Goal: Transaction & Acquisition: Purchase product/service

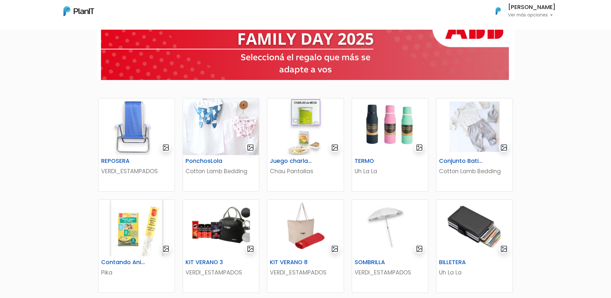
scroll to position [64, 0]
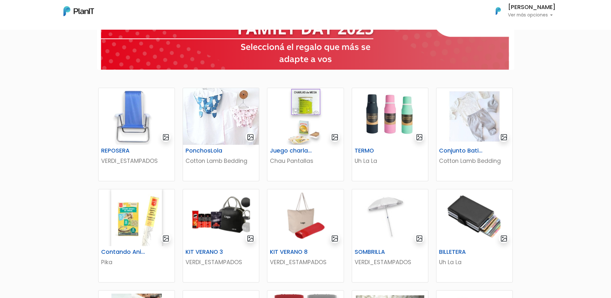
click at [32, 177] on div "REPOSERA VERDI_ESTAMPADOS PonchosLola Cotton Lamb Bedding Juego charlas de mesa…" at bounding box center [305, 298] width 611 height 629
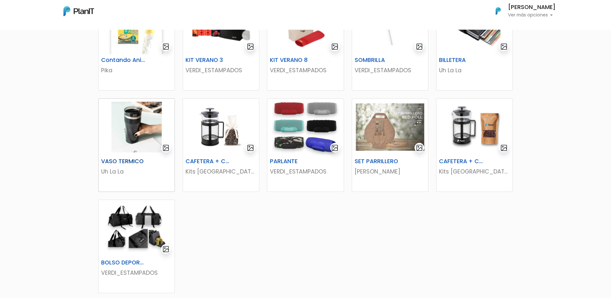
scroll to position [290, 0]
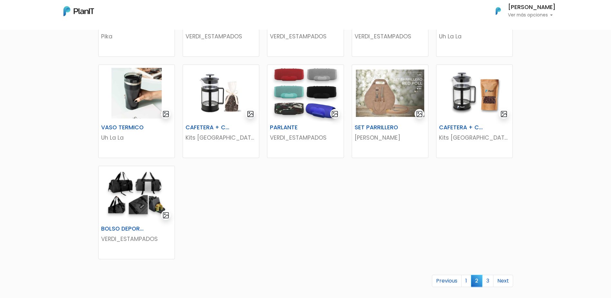
click at [488, 280] on link "3" at bounding box center [487, 280] width 11 height 12
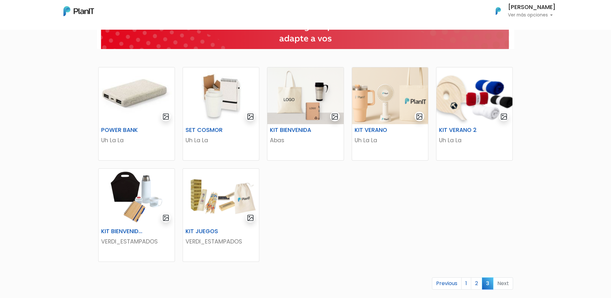
scroll to position [97, 0]
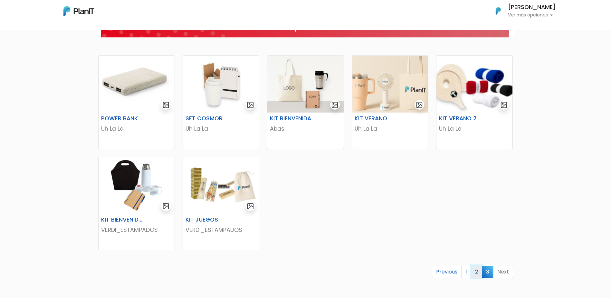
click at [475, 271] on link "2" at bounding box center [476, 271] width 11 height 12
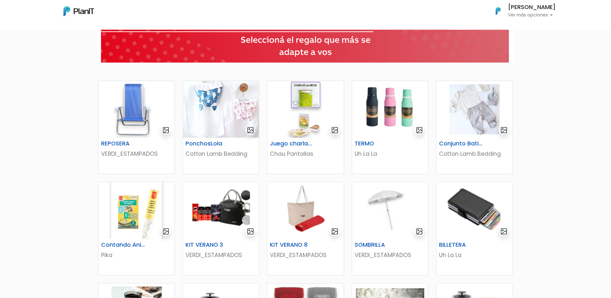
scroll to position [97, 0]
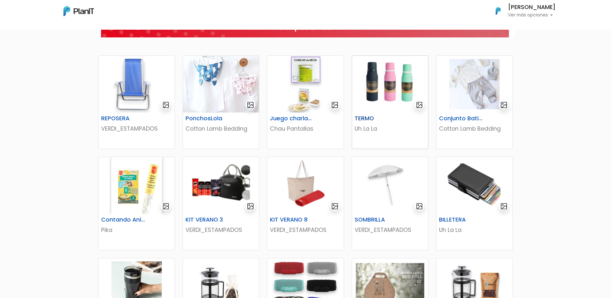
click at [393, 90] on img at bounding box center [390, 84] width 76 height 57
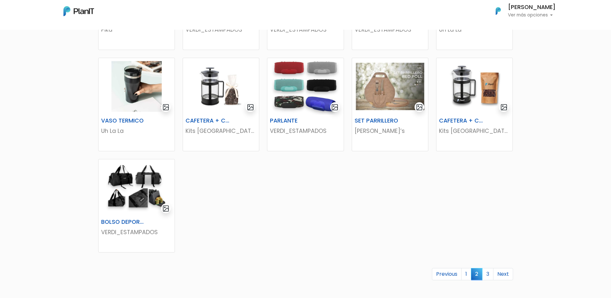
scroll to position [380, 0]
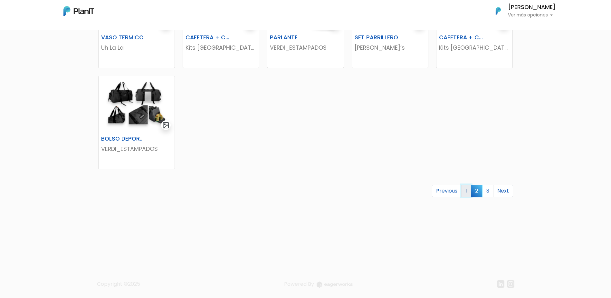
click at [466, 190] on link "1" at bounding box center [466, 191] width 10 height 12
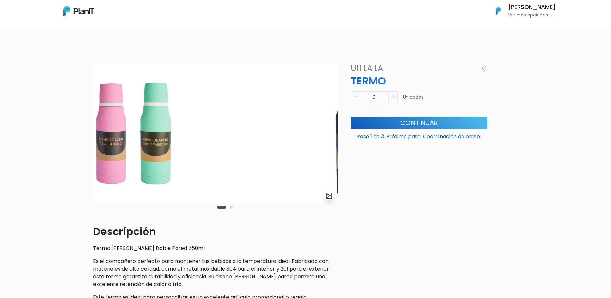
drag, startPoint x: 247, startPoint y: 171, endPoint x: 129, endPoint y: 169, distance: 118.5
click at [129, 169] on img at bounding box center [110, 133] width 245 height 139
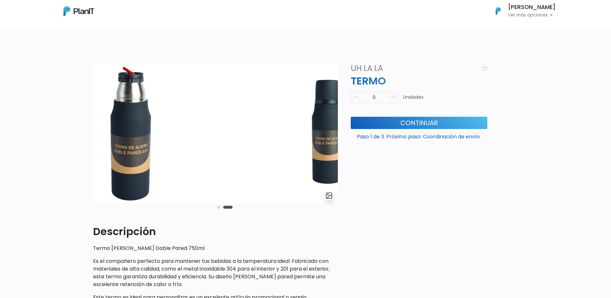
drag, startPoint x: 171, startPoint y: 170, endPoint x: 139, endPoint y: 170, distance: 31.6
click at [141, 170] on img at bounding box center [130, 133] width 245 height 139
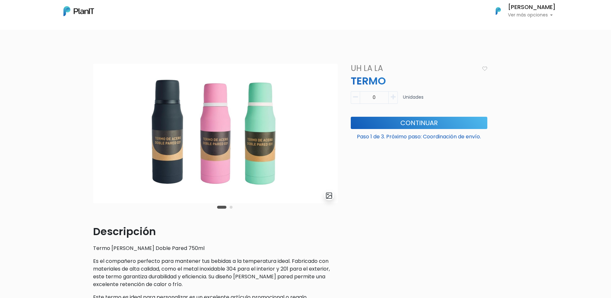
click at [394, 97] on icon "button" at bounding box center [393, 97] width 5 height 6
click at [356, 98] on icon "button" at bounding box center [355, 97] width 5 height 6
type input "0"
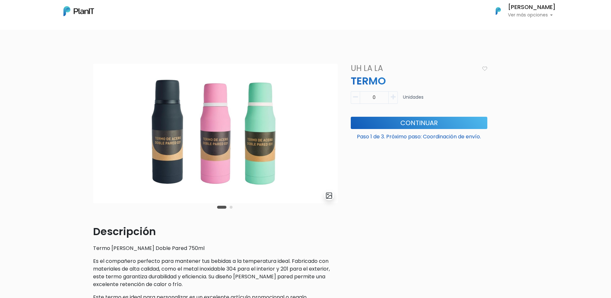
click at [361, 174] on div "Uh La La TERMO Descripción Termo de Acero Doble Pared 750ml Es el compañero per…" at bounding box center [419, 221] width 144 height 314
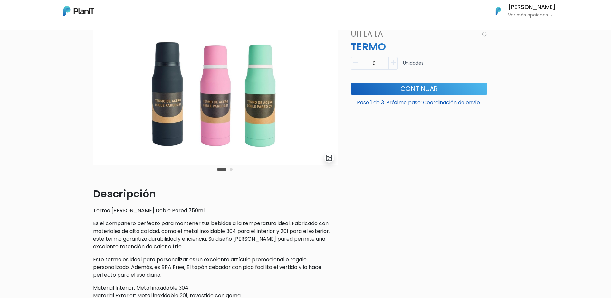
scroll to position [21, 0]
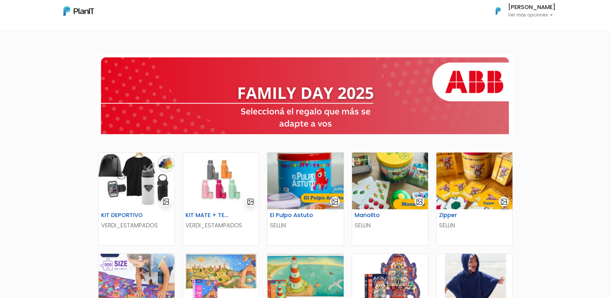
click at [563, 107] on div at bounding box center [305, 93] width 611 height 91
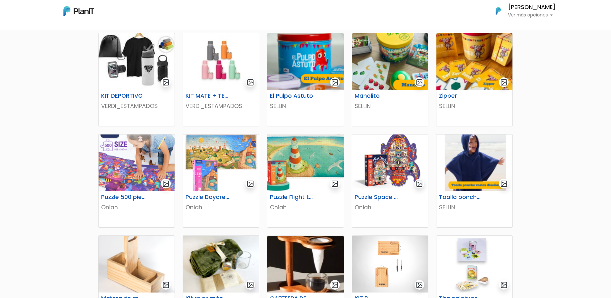
scroll to position [129, 0]
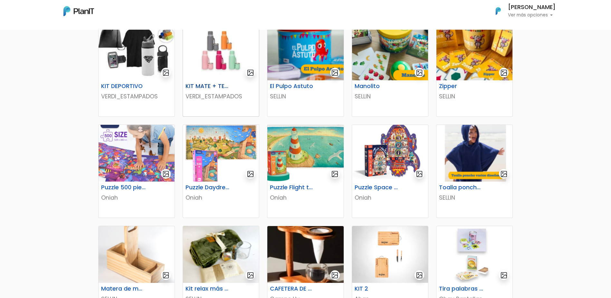
click at [215, 55] on img at bounding box center [221, 52] width 76 height 57
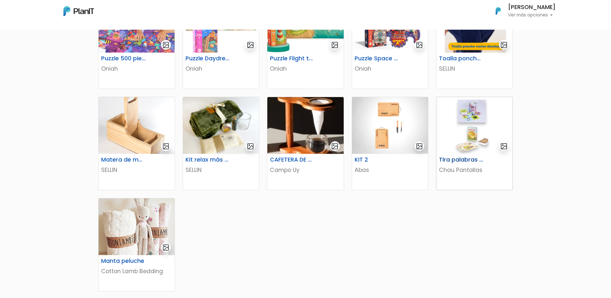
scroll to position [290, 0]
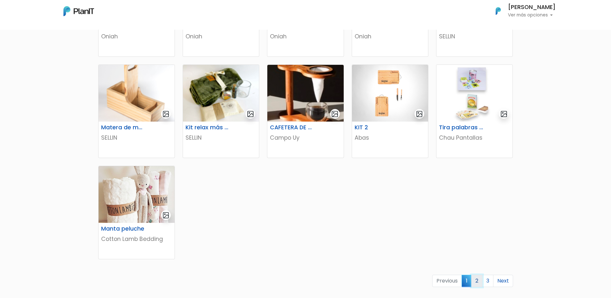
click at [473, 279] on link "2" at bounding box center [476, 280] width 11 height 12
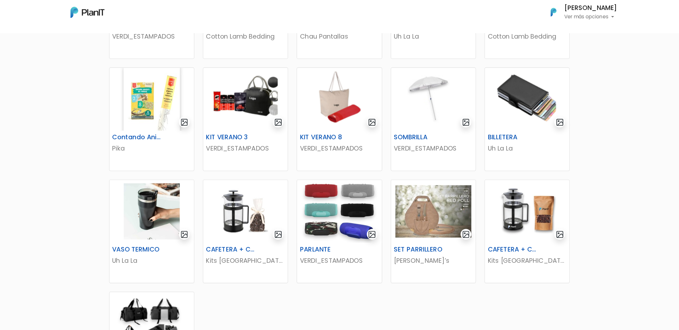
scroll to position [193, 0]
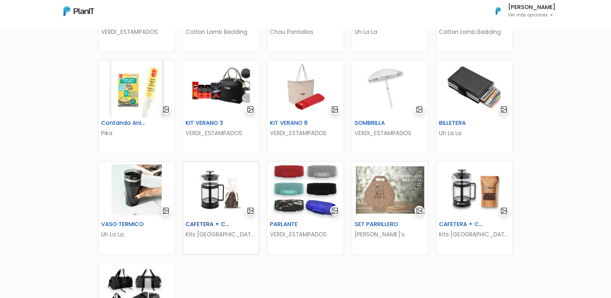
click at [212, 196] on img at bounding box center [221, 189] width 76 height 57
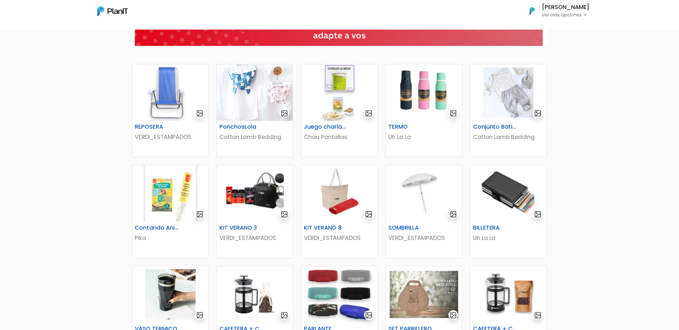
scroll to position [86, 0]
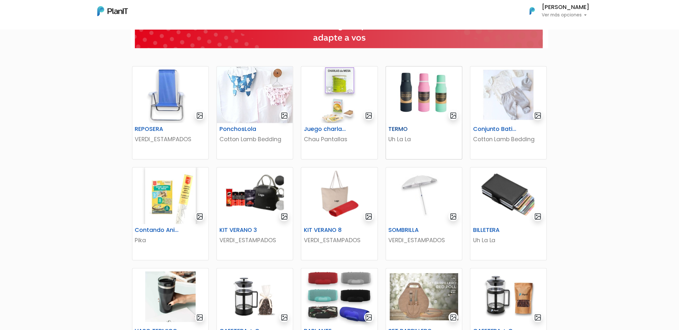
click at [415, 102] on img at bounding box center [424, 95] width 76 height 57
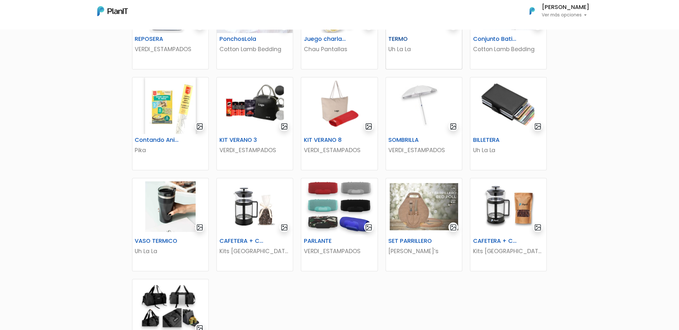
scroll to position [193, 0]
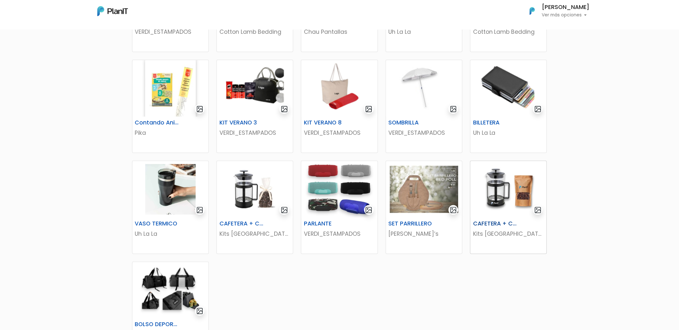
click at [496, 189] on img at bounding box center [508, 189] width 76 height 57
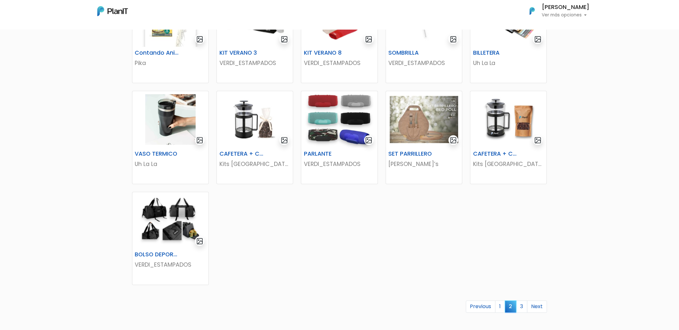
scroll to position [265, 0]
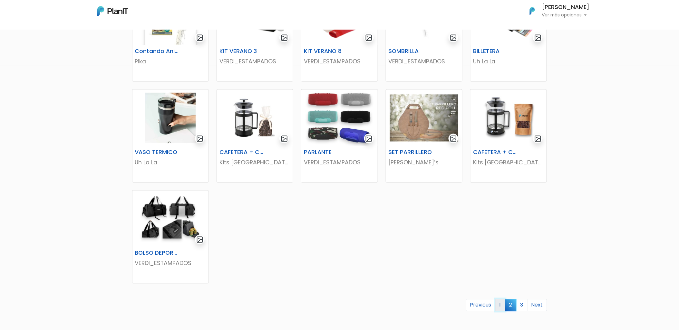
click at [502, 297] on link "1" at bounding box center [500, 306] width 10 height 12
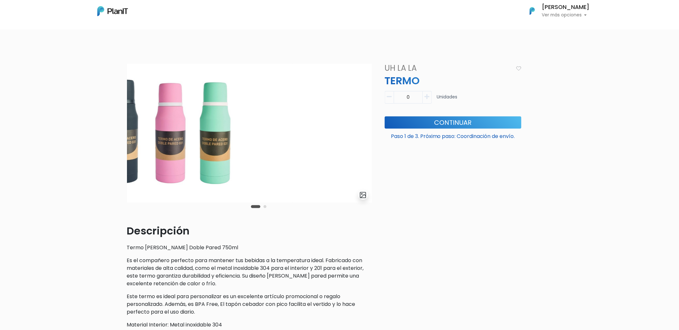
drag, startPoint x: 238, startPoint y: 162, endPoint x: 175, endPoint y: 160, distance: 62.8
click at [175, 160] on img at bounding box center [170, 133] width 245 height 139
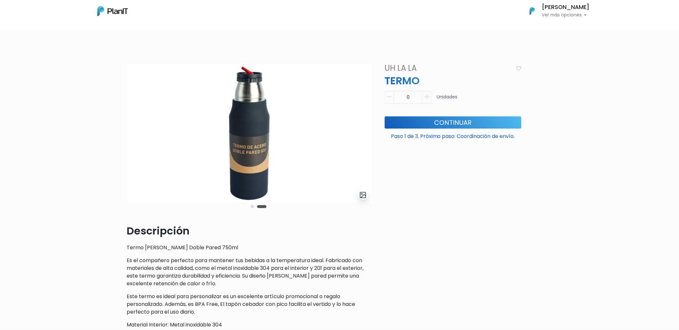
drag, startPoint x: 186, startPoint y: 152, endPoint x: 296, endPoint y: 150, distance: 109.5
click at [296, 150] on img at bounding box center [249, 133] width 245 height 139
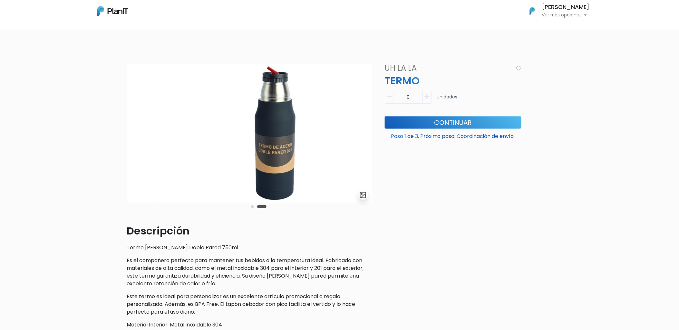
drag, startPoint x: 236, startPoint y: 148, endPoint x: 302, endPoint y: 153, distance: 66.3
click at [302, 153] on img at bounding box center [275, 133] width 245 height 139
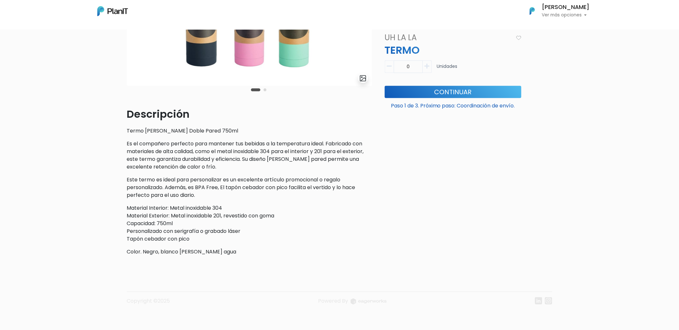
scroll to position [45, 0]
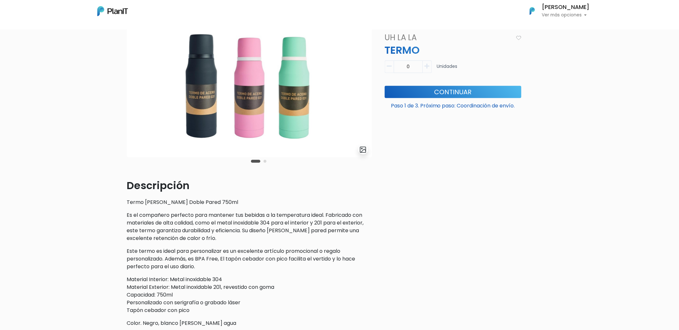
click at [581, 17] on p "Ver más opciones" at bounding box center [566, 15] width 48 height 5
click at [572, 154] on div "slide 3 of 2 Descripción Termo de Acero Doble Pared 750ml Es el compañero perfe…" at bounding box center [339, 202] width 679 height 399
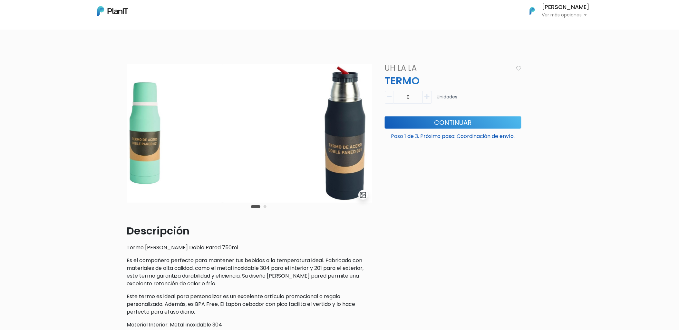
drag, startPoint x: 298, startPoint y: 142, endPoint x: 145, endPoint y: 144, distance: 152.4
click at [145, 144] on img at bounding box center [100, 133] width 245 height 139
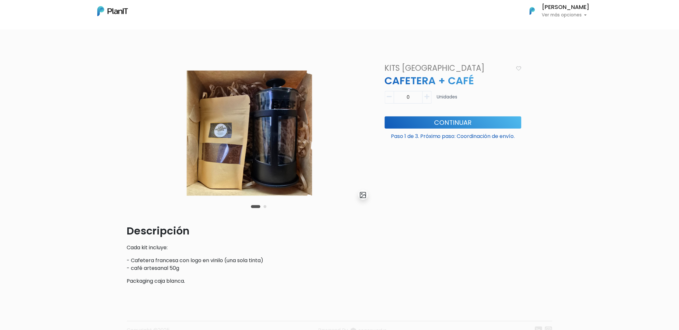
click at [270, 108] on img at bounding box center [249, 133] width 245 height 139
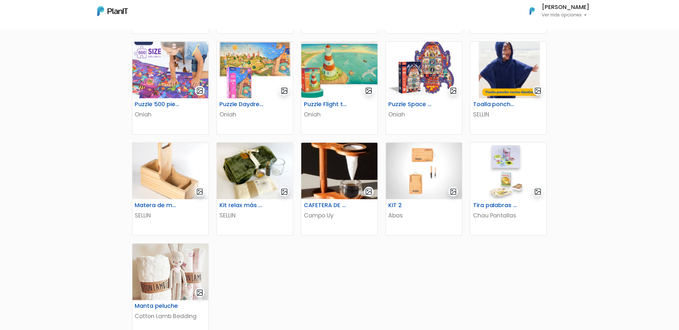
scroll to position [215, 0]
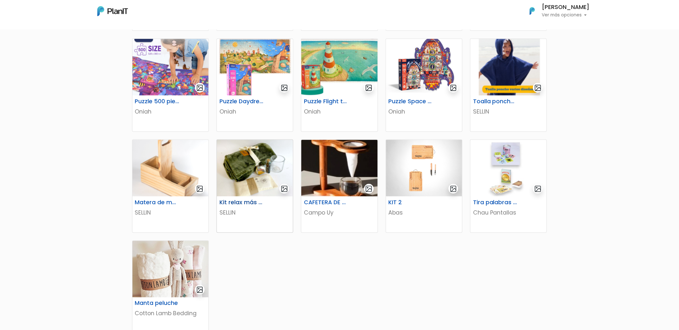
click at [280, 161] on img at bounding box center [255, 168] width 76 height 57
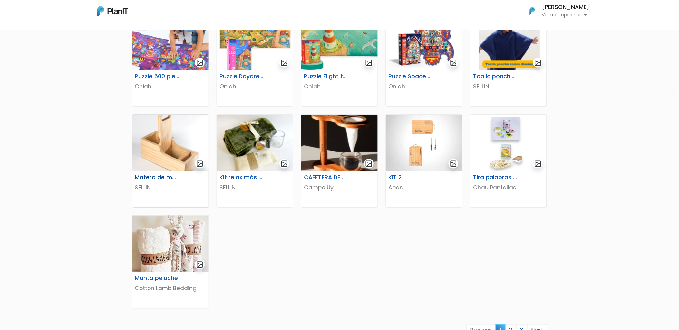
scroll to position [250, 0]
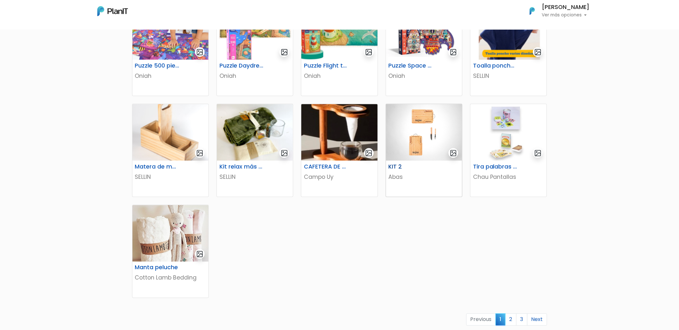
click at [432, 126] on img at bounding box center [424, 132] width 76 height 57
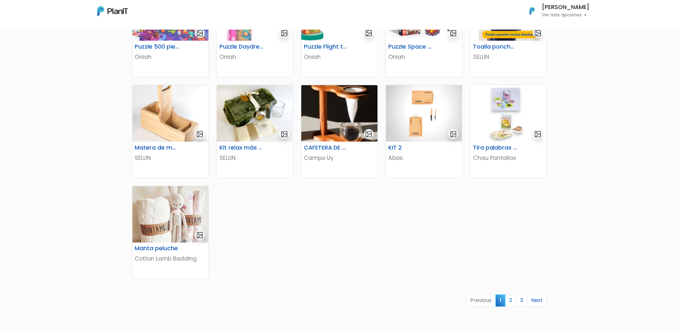
scroll to position [286, 0]
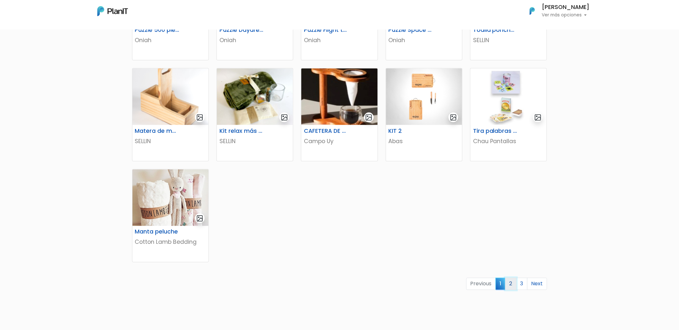
click at [513, 283] on link "2" at bounding box center [510, 284] width 11 height 12
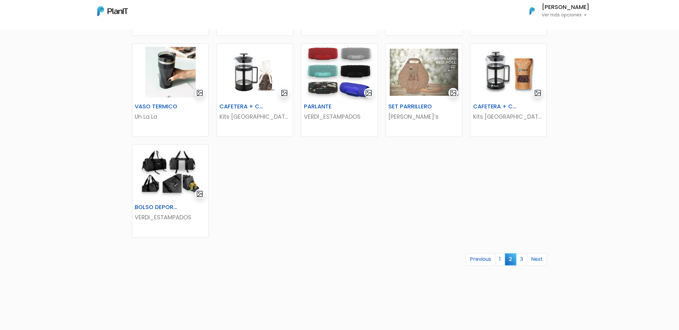
scroll to position [322, 0]
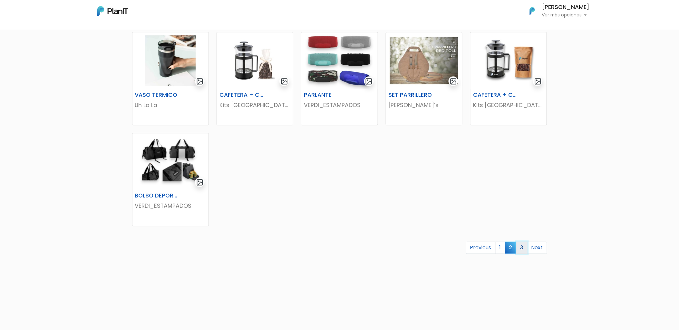
click at [521, 250] on link "3" at bounding box center [521, 248] width 11 height 12
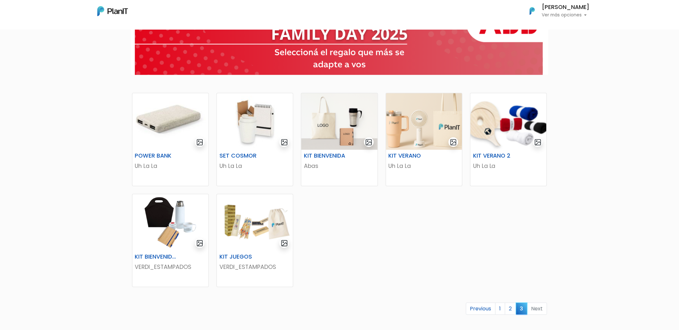
scroll to position [72, 0]
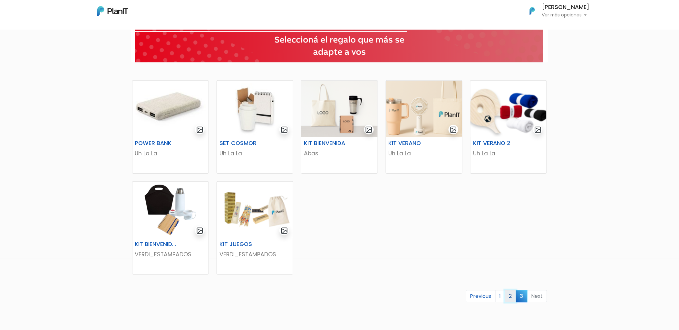
click at [511, 299] on link "2" at bounding box center [510, 297] width 11 height 12
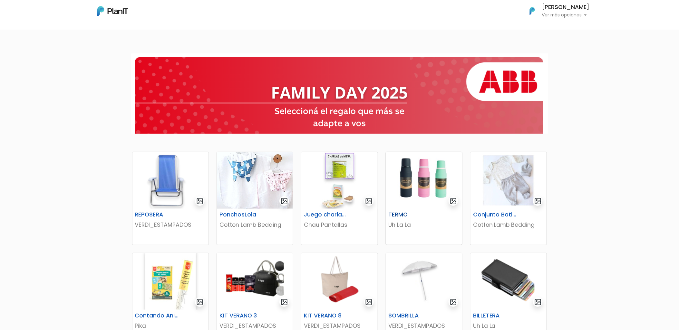
click at [415, 178] on img at bounding box center [424, 180] width 76 height 57
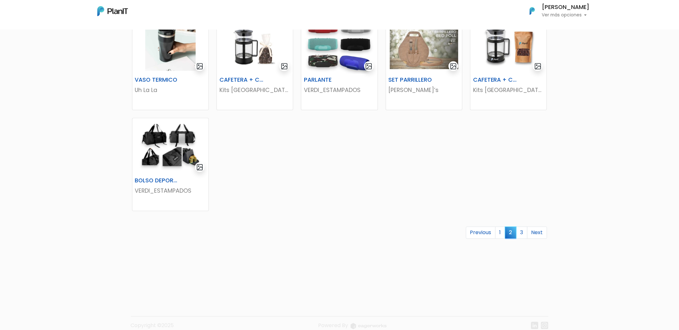
scroll to position [346, 0]
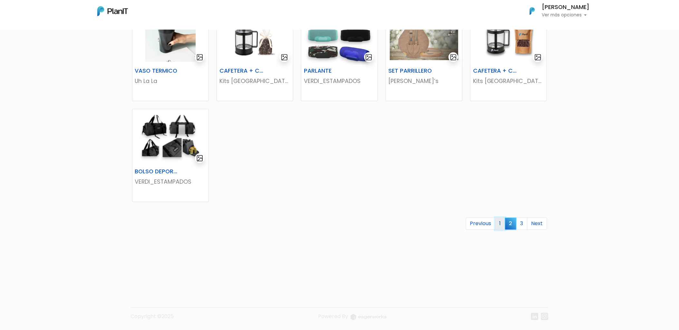
click at [503, 224] on link "1" at bounding box center [500, 224] width 10 height 12
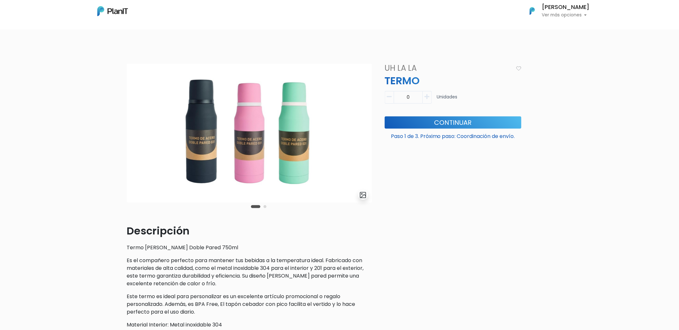
click at [427, 97] on icon "button" at bounding box center [427, 97] width 5 height 6
type input "1"
drag, startPoint x: 460, startPoint y: 124, endPoint x: 409, endPoint y: 143, distance: 54.0
click at [409, 143] on div "Paso 1 de 3. Próximo paso: Coordinación de envío. Continuar" at bounding box center [453, 131] width 144 height 29
click at [457, 121] on button "Continuar" at bounding box center [453, 123] width 137 height 12
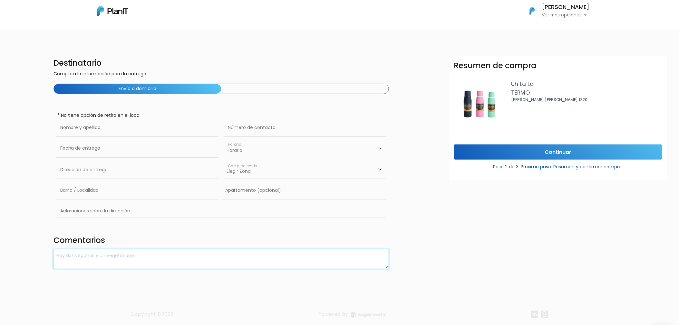
click at [87, 257] on textarea at bounding box center [221, 259] width 336 height 20
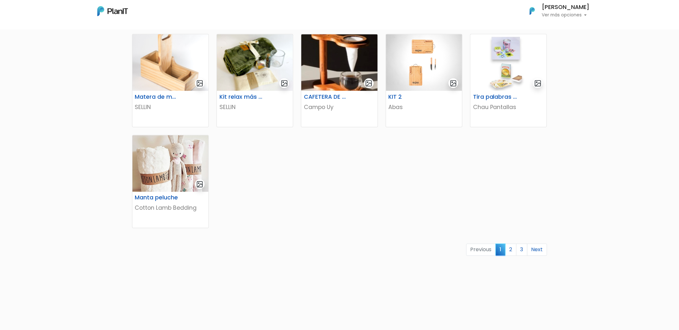
scroll to position [322, 0]
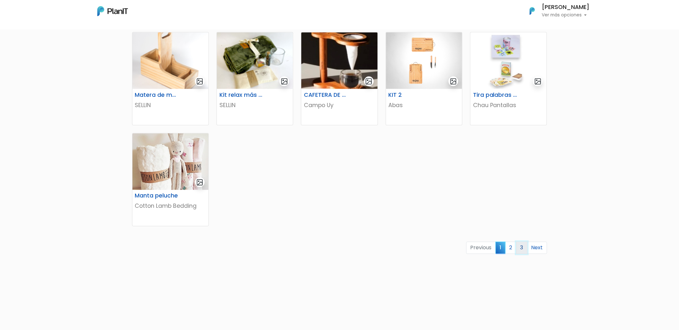
click at [520, 248] on link "3" at bounding box center [521, 248] width 11 height 12
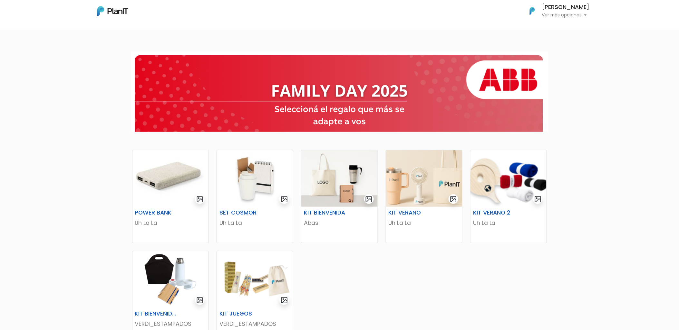
scroll to position [36, 0]
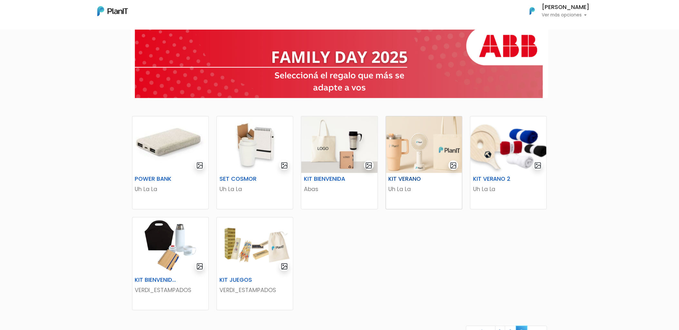
click at [421, 148] on img at bounding box center [424, 145] width 76 height 57
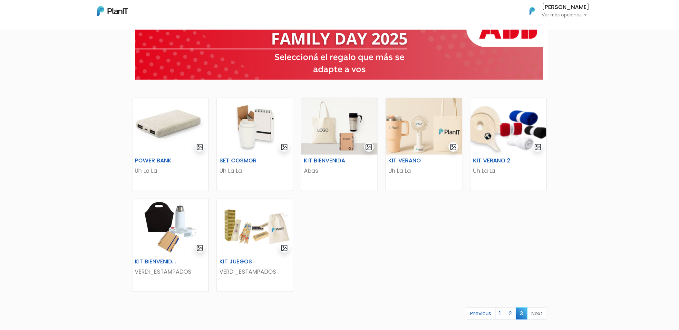
scroll to position [72, 0]
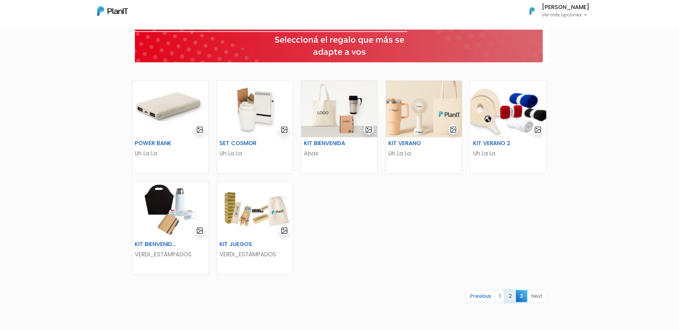
click at [510, 294] on link "2" at bounding box center [510, 297] width 11 height 12
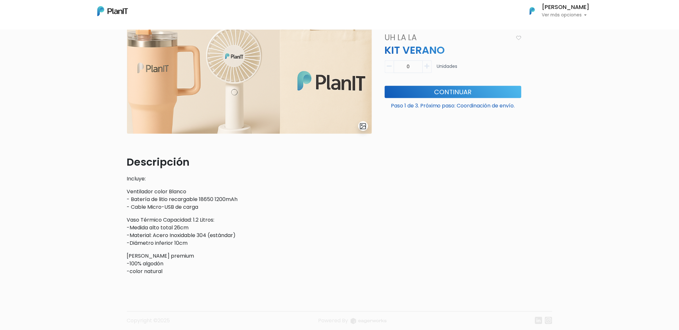
scroll to position [72, 0]
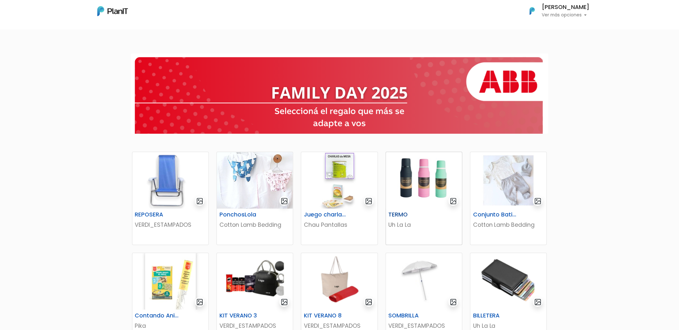
click at [410, 191] on img at bounding box center [424, 180] width 76 height 57
click at [426, 181] on img at bounding box center [424, 180] width 76 height 57
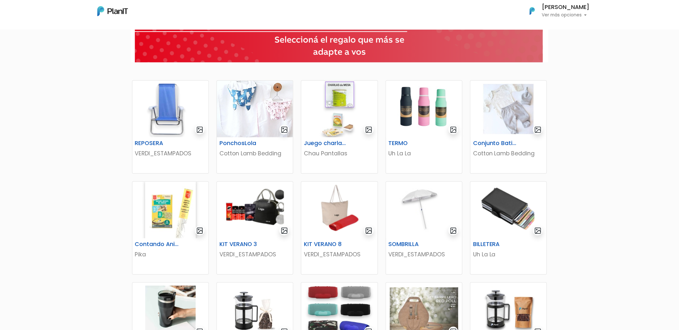
click at [118, 177] on div "REPOSERA VERDI_ESTAMPADOS PonchosLola Cotton Lamb Bedding Juego charlas de mesa…" at bounding box center [339, 291] width 679 height 629
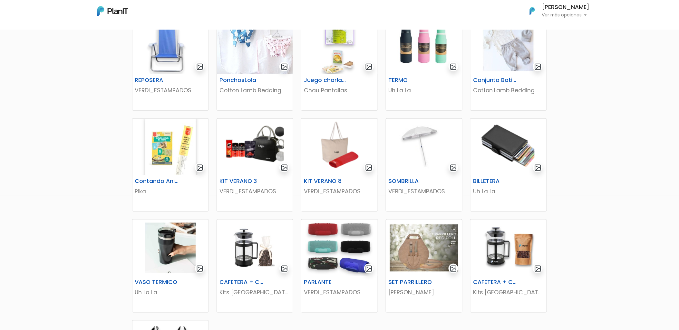
scroll to position [143, 0]
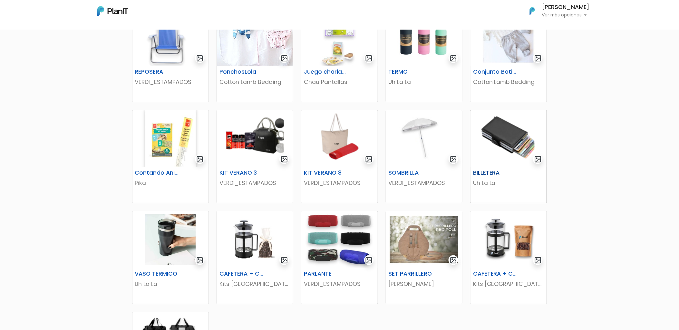
click at [498, 140] on img at bounding box center [508, 138] width 76 height 57
click at [591, 244] on div "REPOSERA VERDI_ESTAMPADOS PonchosLola Cotton Lamb Bedding Juego charlas de mesa…" at bounding box center [339, 219] width 679 height 629
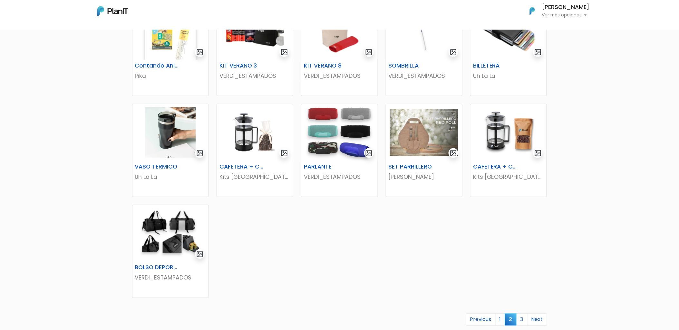
scroll to position [215, 0]
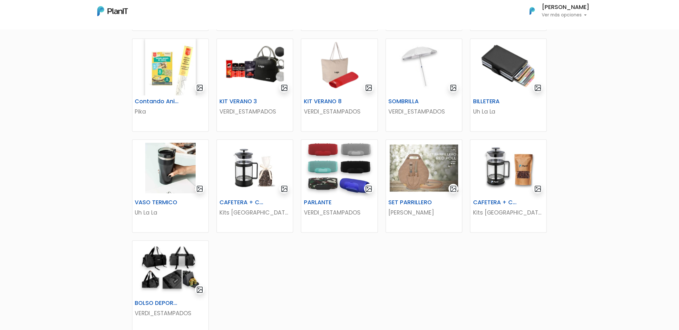
click at [583, 157] on div "REPOSERA VERDI_ESTAMPADOS PonchosLola Cotton Lamb Bedding Juego charlas de mesa…" at bounding box center [339, 148] width 679 height 629
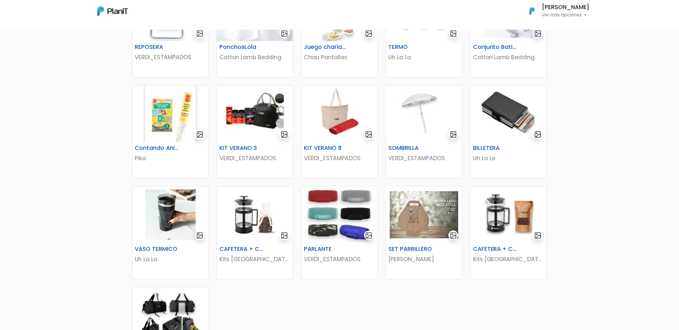
scroll to position [167, 0]
click at [247, 123] on img at bounding box center [255, 114] width 76 height 57
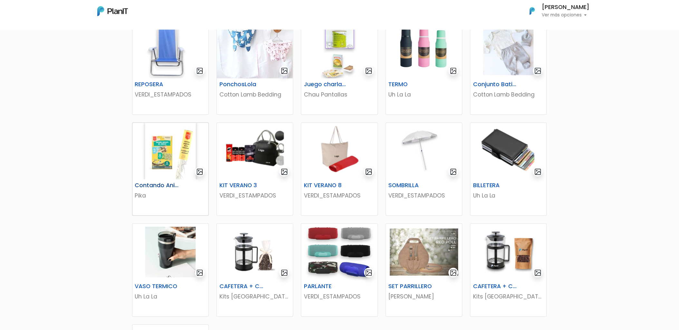
scroll to position [96, 0]
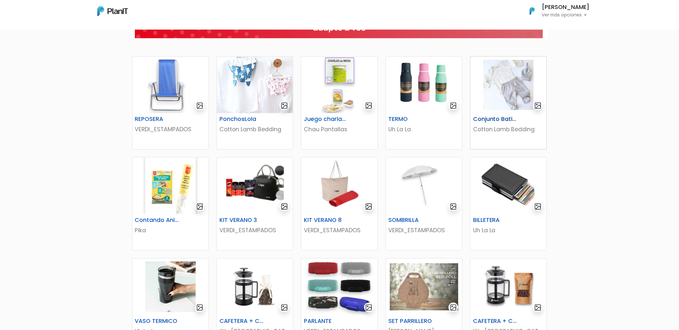
click at [494, 92] on img at bounding box center [508, 85] width 76 height 57
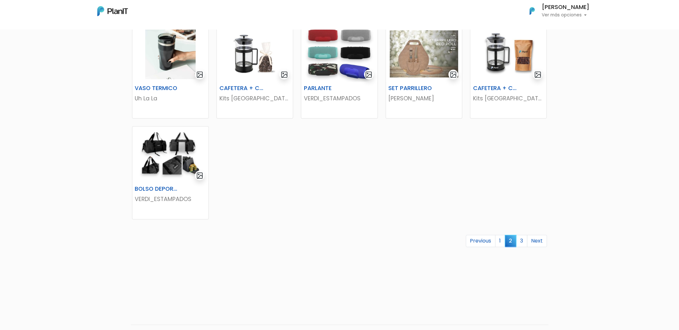
scroll to position [346, 0]
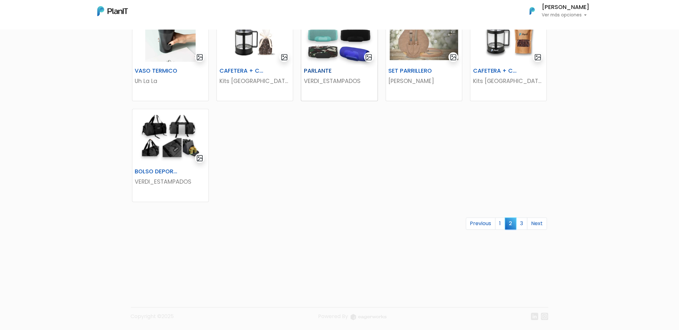
click at [328, 42] on img at bounding box center [339, 36] width 76 height 57
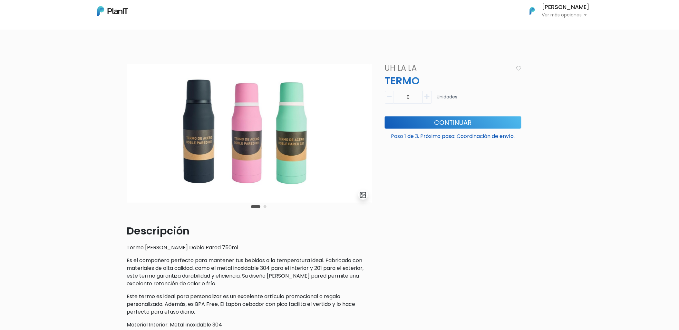
drag, startPoint x: 307, startPoint y: 176, endPoint x: 140, endPoint y: 174, distance: 166.9
click at [140, 174] on img at bounding box center [246, 133] width 245 height 139
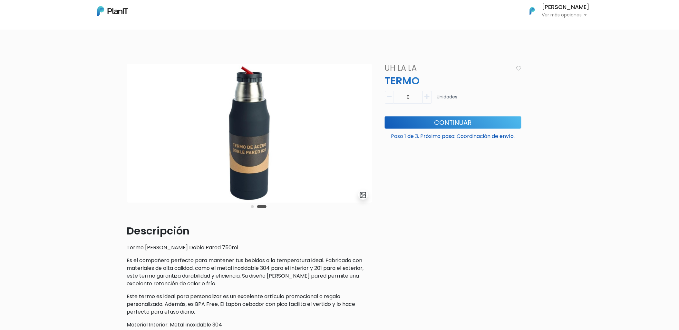
drag, startPoint x: 30, startPoint y: 1, endPoint x: 508, endPoint y: 222, distance: 526.6
click at [508, 222] on div "Uh La La TERMO Descripción Termo [PERSON_NAME] Doble Pared 750ml Es el compañer…" at bounding box center [453, 221] width 144 height 314
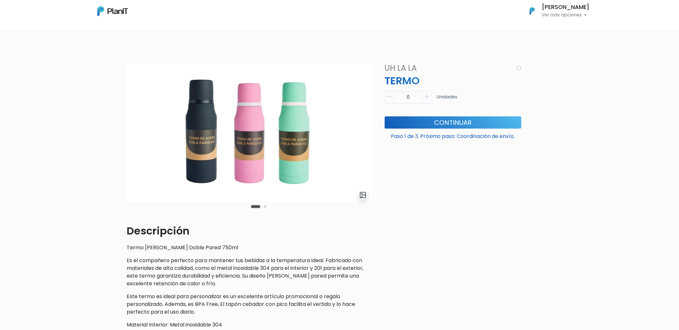
drag, startPoint x: 126, startPoint y: 157, endPoint x: 123, endPoint y: 157, distance: 3.2
click at [123, 157] on div "slide 3 of 2 Descripción Termo de Acero Doble Pared 750ml Es el compañero perfe…" at bounding box center [249, 221] width 253 height 314
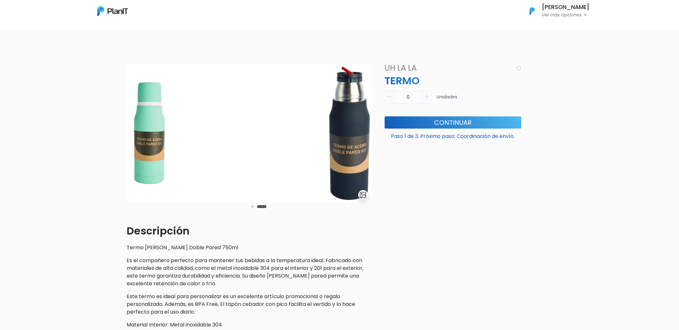
drag, startPoint x: 174, startPoint y: 157, endPoint x: 289, endPoint y: 167, distance: 115.4
click at [289, 167] on img at bounding box center [349, 133] width 245 height 139
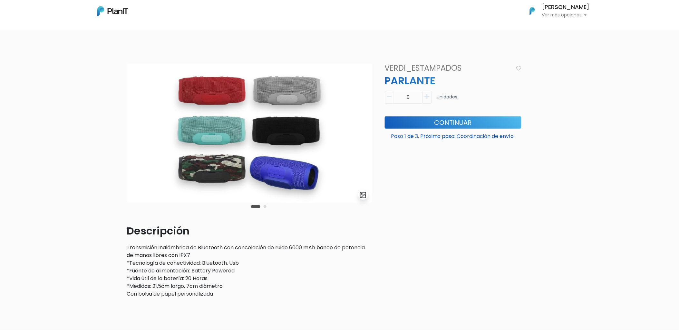
drag, startPoint x: 240, startPoint y: 105, endPoint x: 87, endPoint y: 104, distance: 152.3
click at [88, 104] on div "slide 3 of 2 Descripción Transmisión inalámbrica de Bluetooth con cancelación d…" at bounding box center [339, 210] width 679 height 325
drag, startPoint x: 201, startPoint y: 162, endPoint x: 185, endPoint y: 161, distance: 16.1
click at [185, 161] on img at bounding box center [249, 133] width 245 height 139
